Goal: Obtain resource: Download file/media

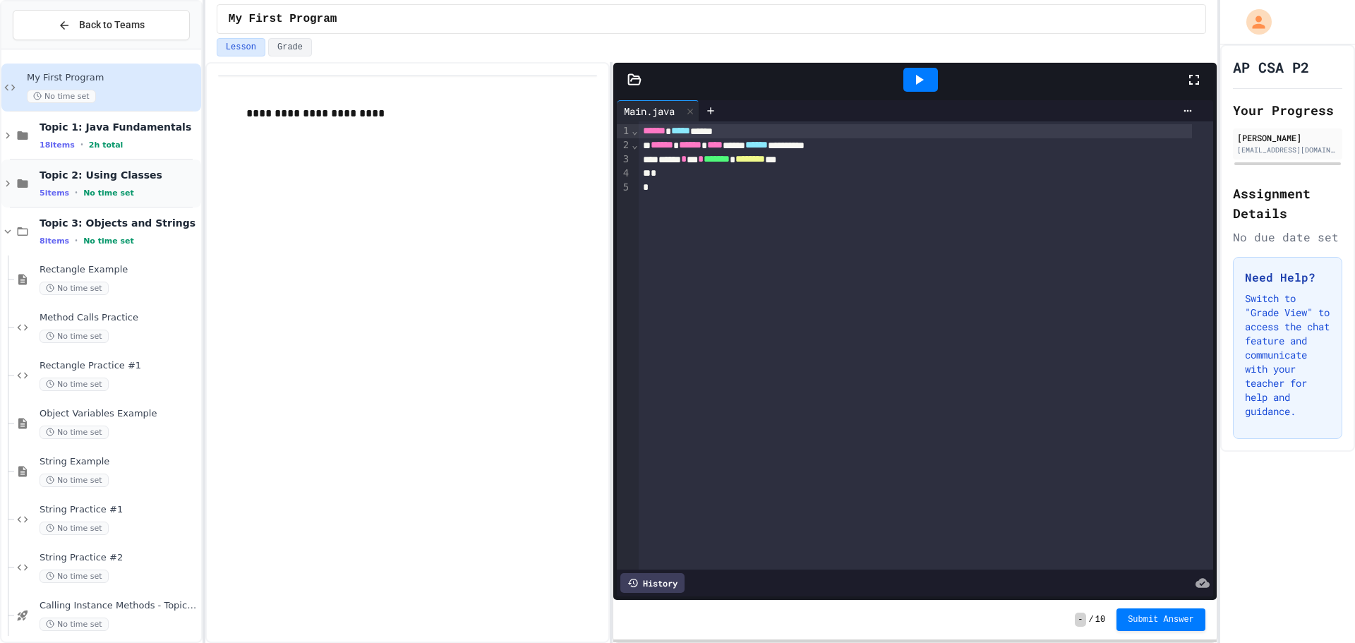
scroll to position [60, 0]
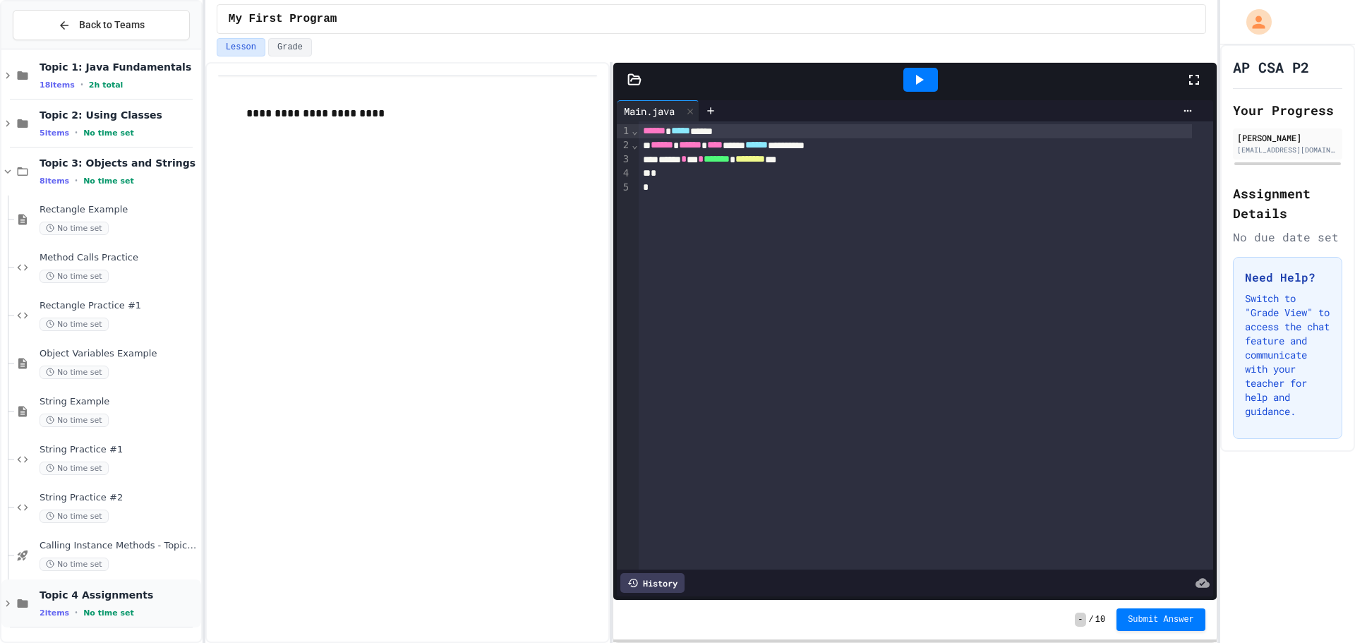
click at [13, 606] on icon at bounding box center [7, 603] width 13 height 13
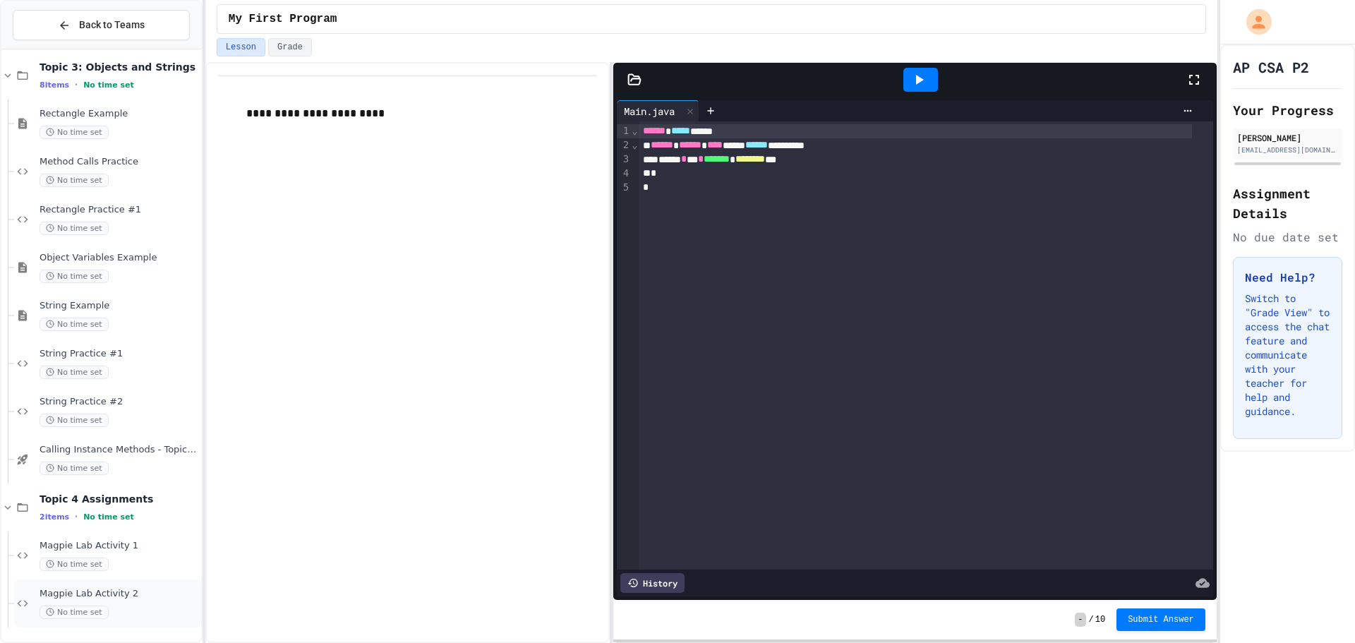
click at [108, 593] on span "Magpie Lab Activity 2" at bounding box center [119, 594] width 159 height 12
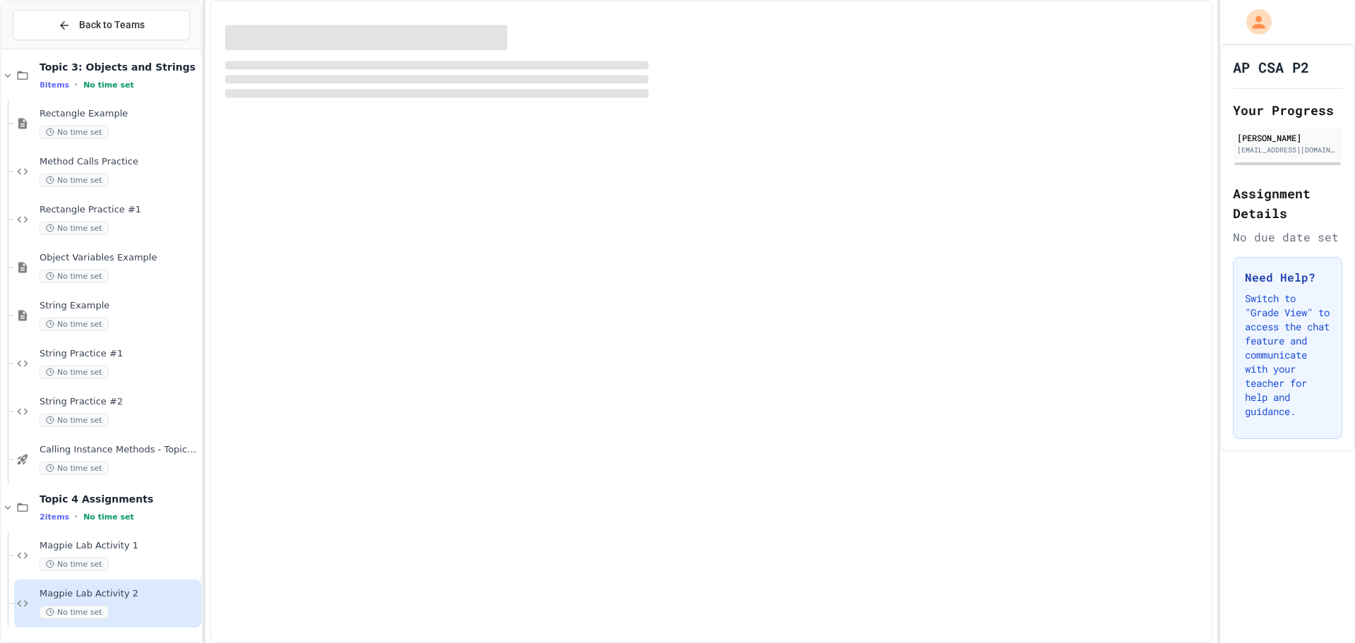
scroll to position [139, 0]
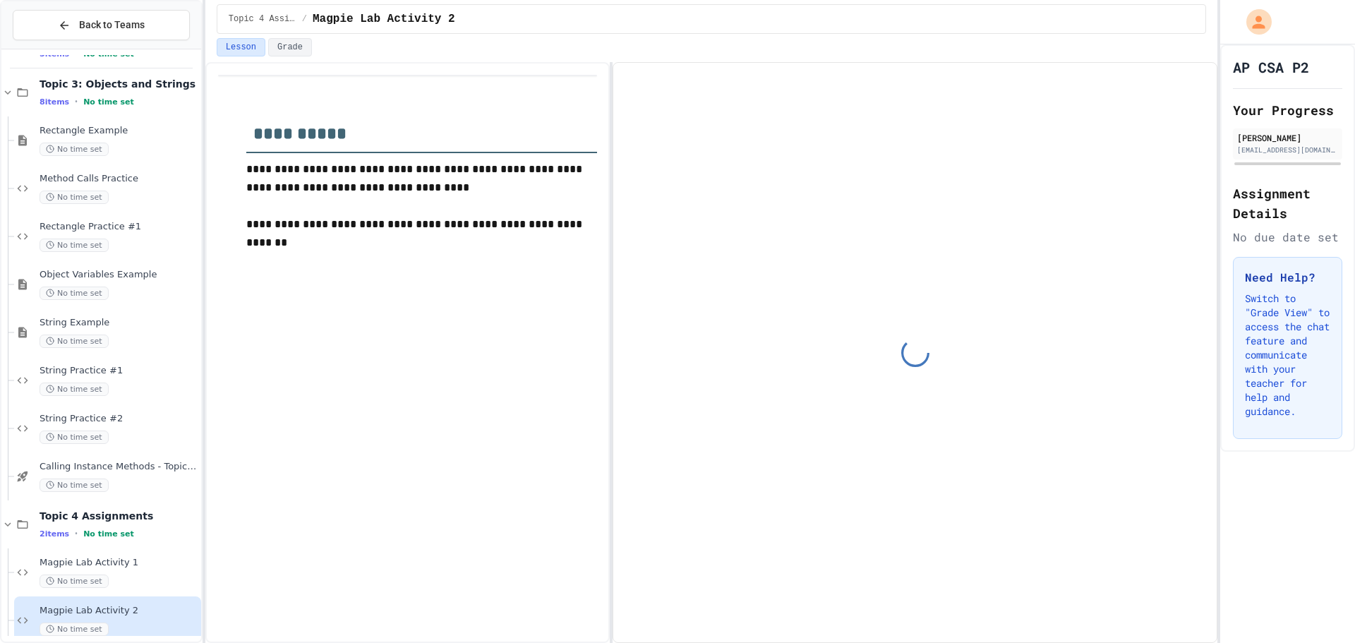
click at [129, 562] on span "Magpie Lab Activity 1" at bounding box center [119, 563] width 159 height 12
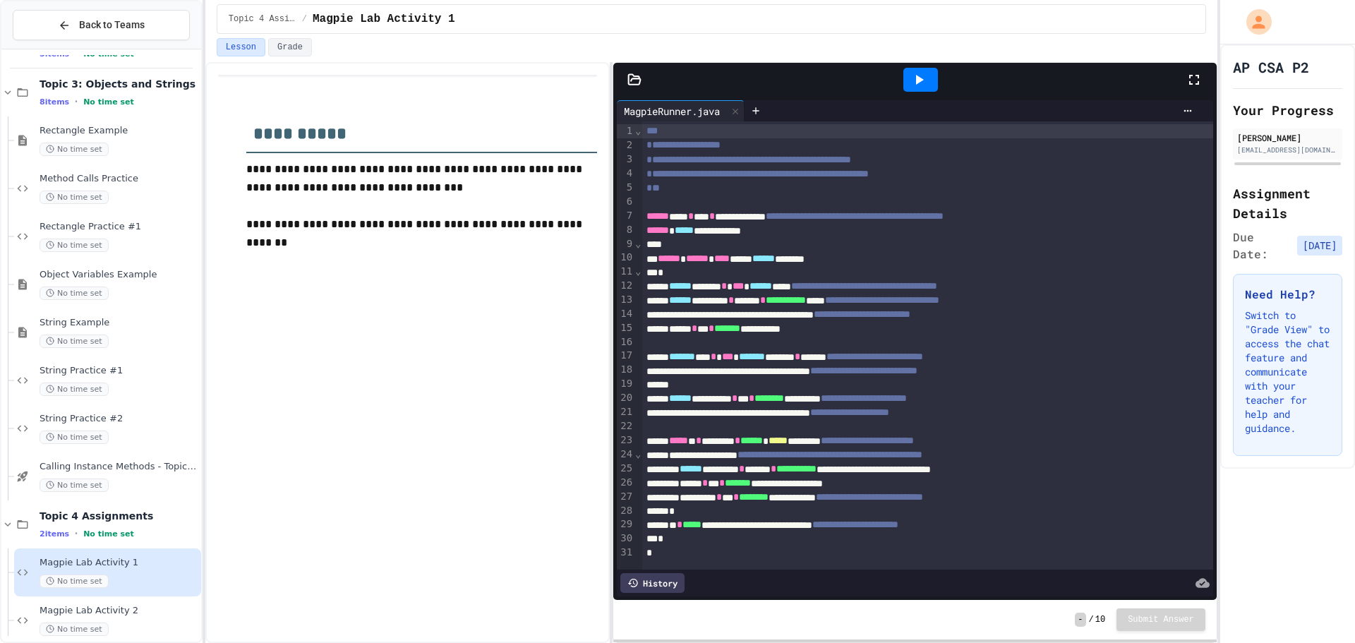
scroll to position [14, 0]
click at [133, 616] on span "Magpie Lab Activity 2" at bounding box center [119, 611] width 159 height 12
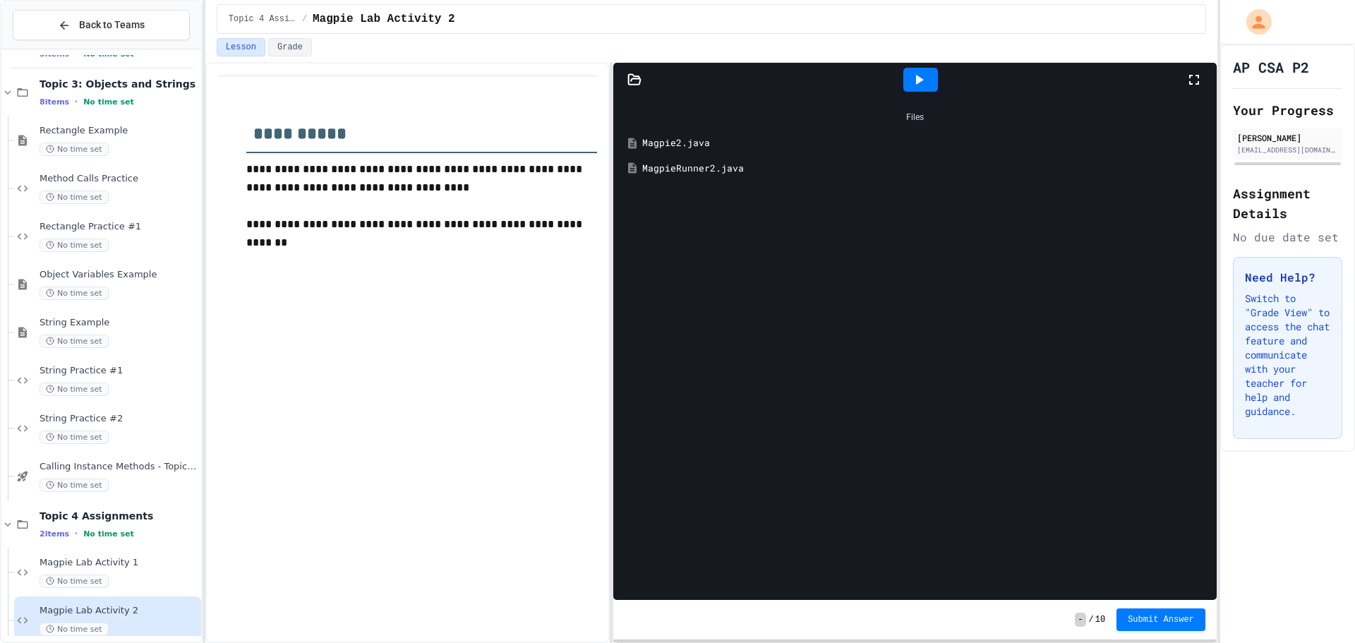
click at [700, 140] on div "Magpie2.java" at bounding box center [925, 143] width 566 height 14
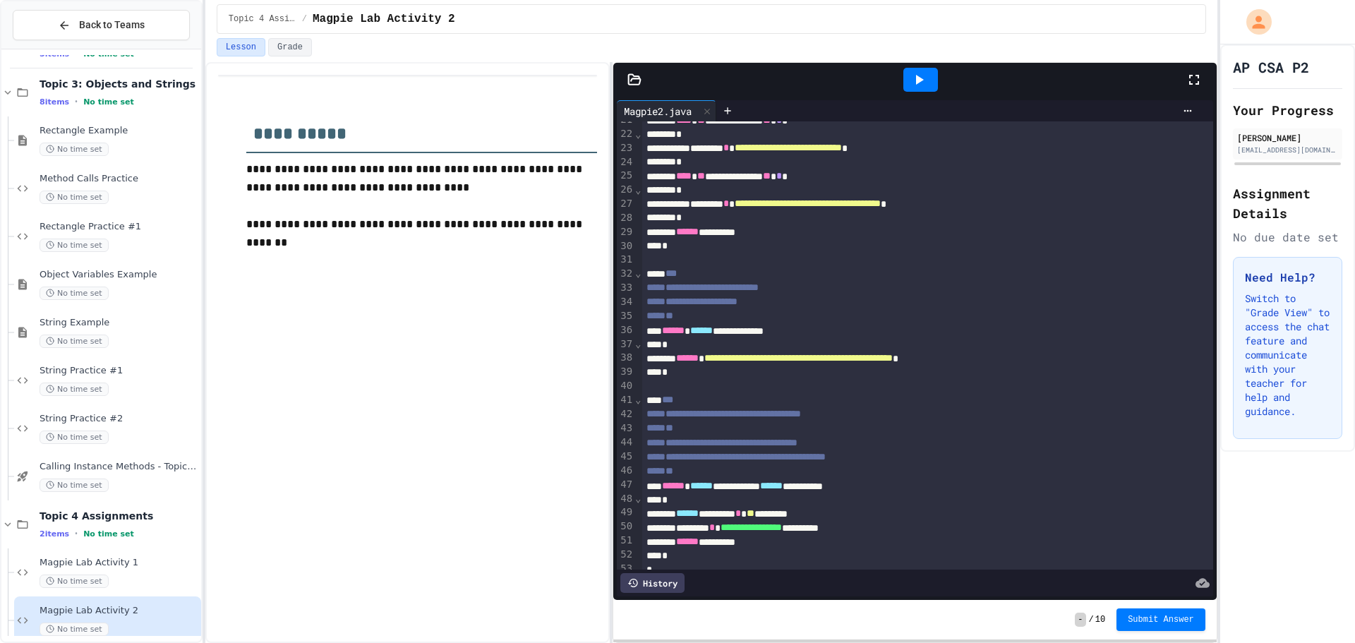
scroll to position [322, 0]
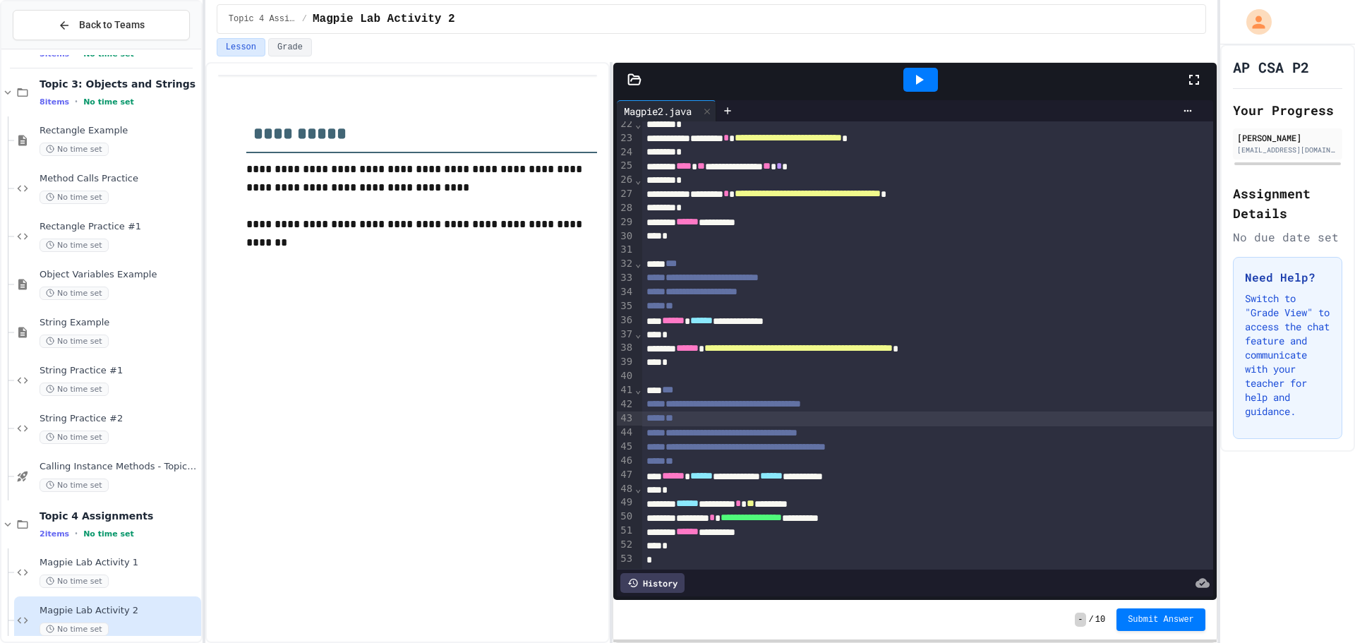
click at [879, 411] on div "*" at bounding box center [927, 418] width 571 height 14
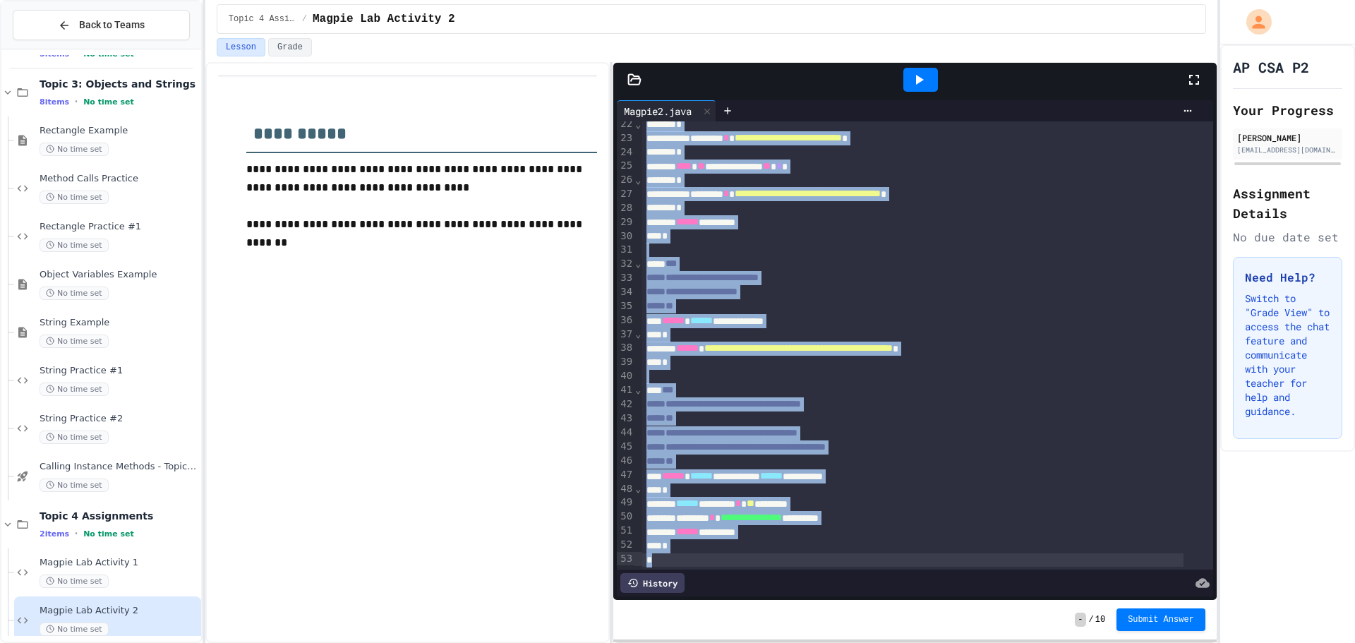
copy div "**********"
